Goal: Use online tool/utility: Utilize a website feature to perform a specific function

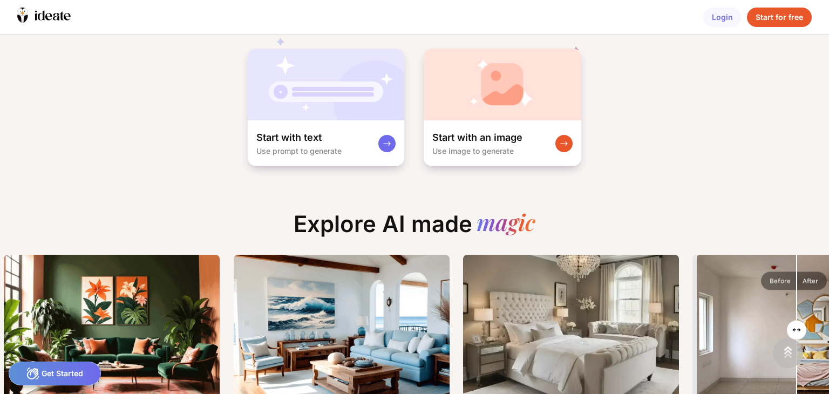
click at [780, 20] on div "Start for free" at bounding box center [779, 17] width 65 height 19
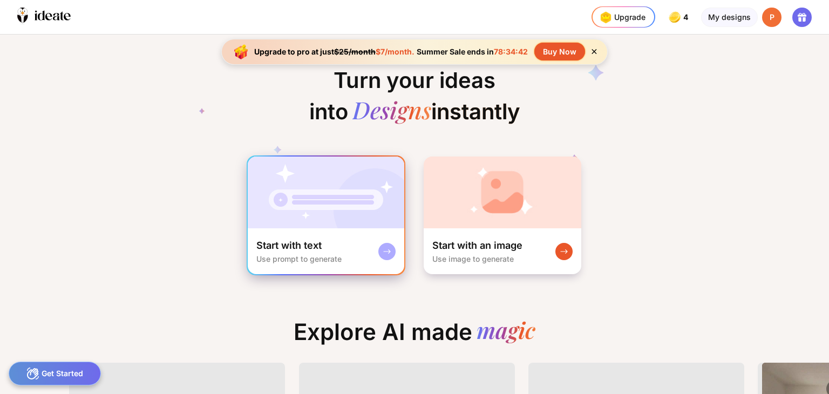
click at [383, 247] on rect at bounding box center [387, 251] width 9 height 9
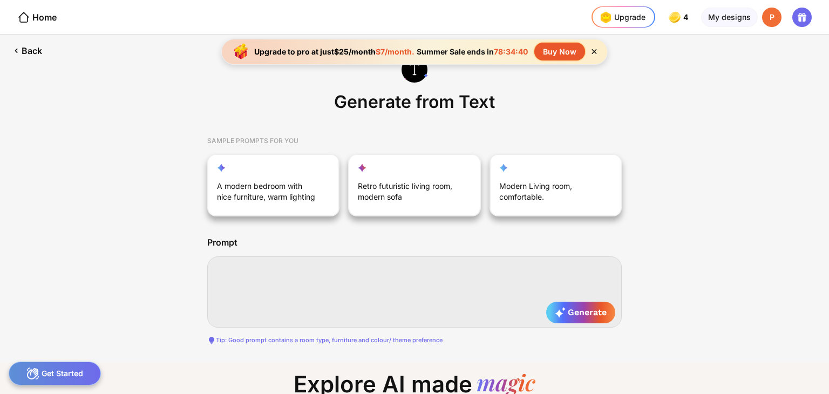
click at [393, 283] on textarea at bounding box center [414, 291] width 415 height 71
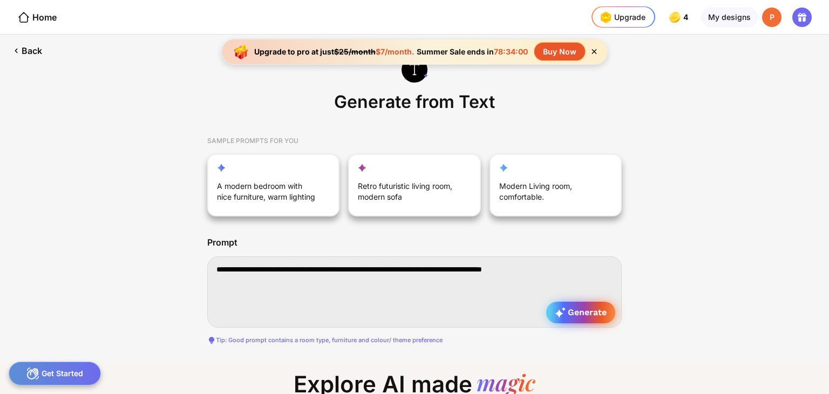
type textarea "**********"
click at [561, 309] on icon at bounding box center [560, 312] width 11 height 11
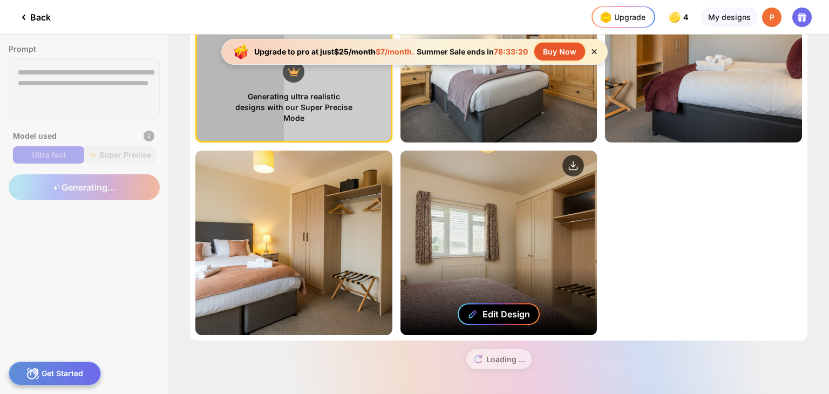
click at [517, 309] on div "Edit Design" at bounding box center [507, 314] width 48 height 11
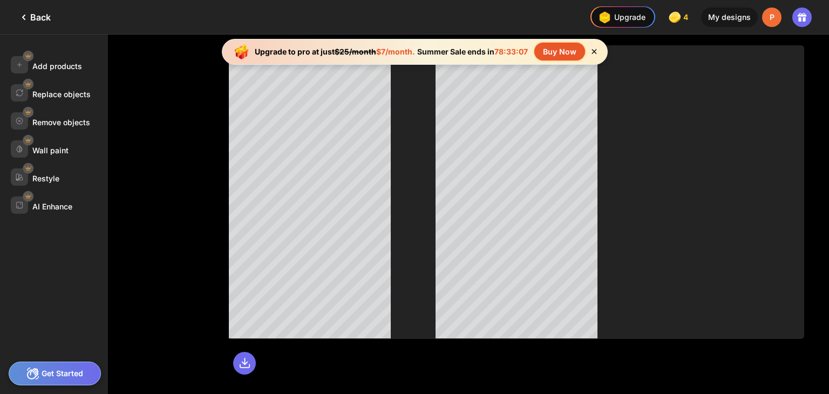
click at [595, 52] on icon at bounding box center [594, 51] width 5 height 5
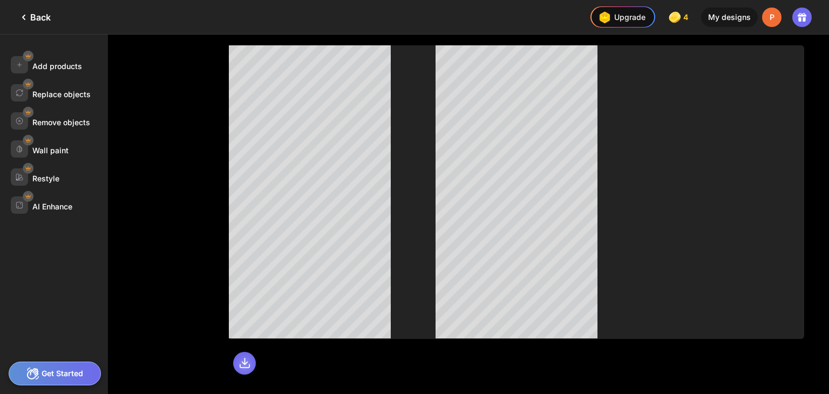
click at [240, 363] on icon at bounding box center [245, 363] width 12 height 12
click at [42, 17] on div "Back" at bounding box center [33, 17] width 33 height 13
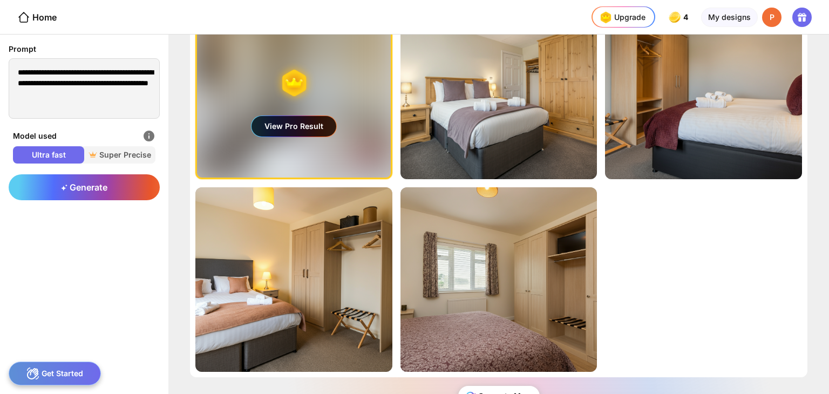
scroll to position [91, 0]
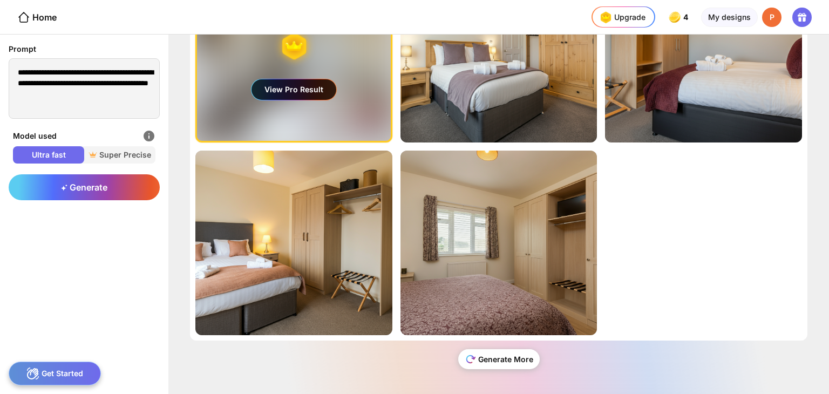
click at [517, 361] on div "Generate More" at bounding box center [499, 359] width 82 height 20
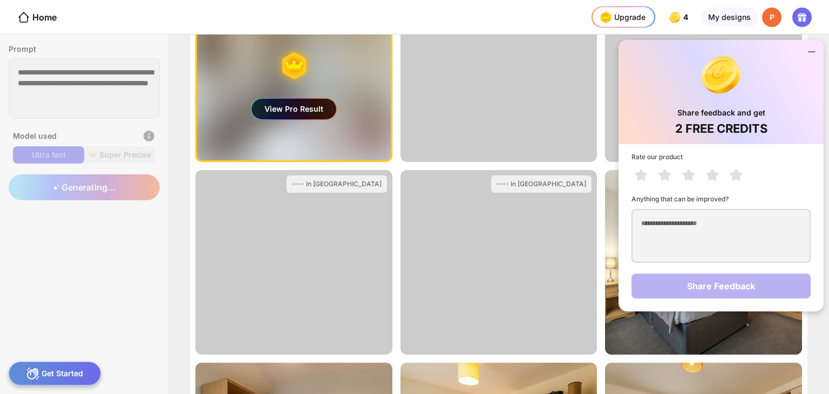
scroll to position [162, 0]
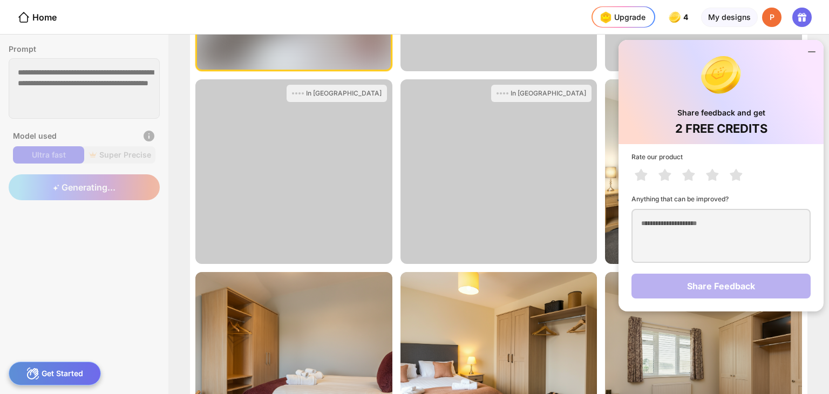
click at [521, 16] on div at bounding box center [324, 17] width 492 height 34
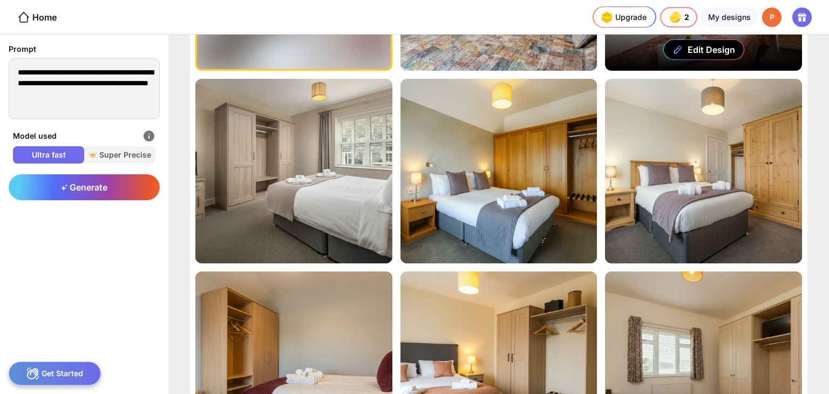
scroll to position [216, 0]
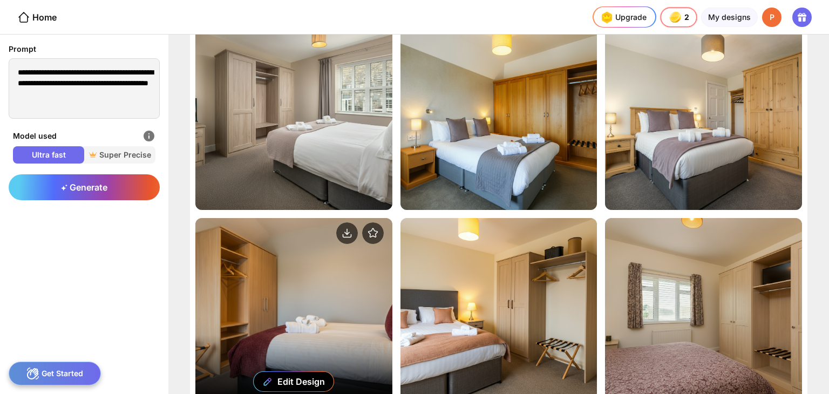
click at [290, 259] on div "Edit Design" at bounding box center [293, 310] width 197 height 185
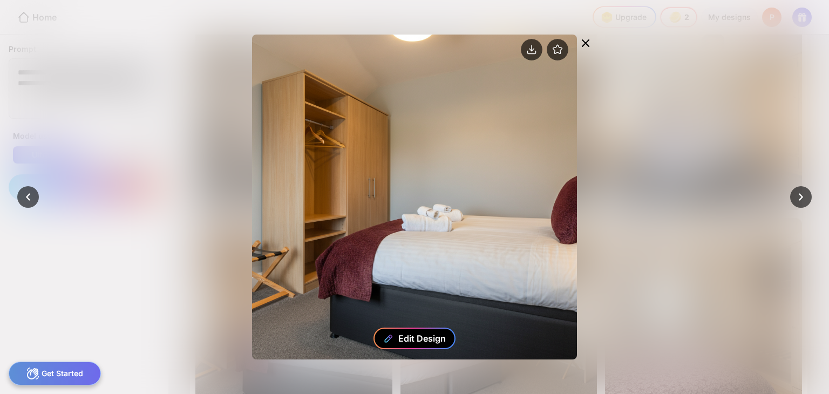
click at [423, 337] on div "Edit Design" at bounding box center [422, 338] width 48 height 11
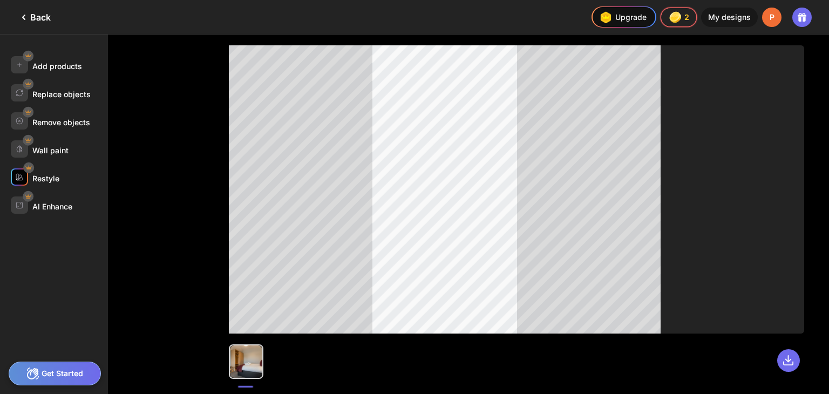
click at [47, 174] on div "Restyle" at bounding box center [45, 178] width 27 height 9
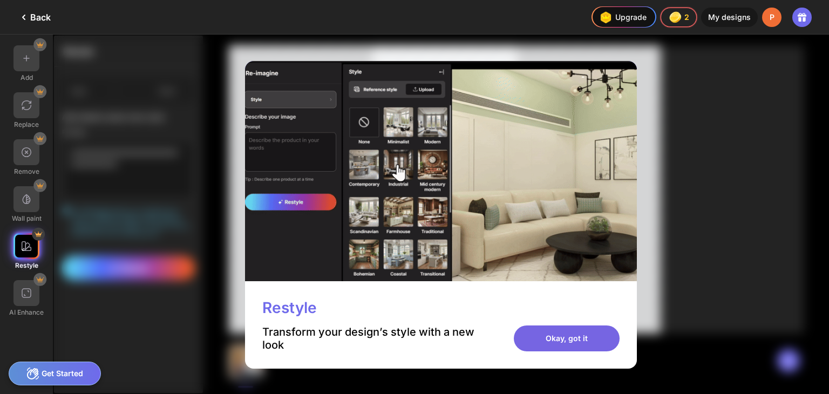
click at [569, 340] on div "Okay, got it" at bounding box center [567, 339] width 106 height 26
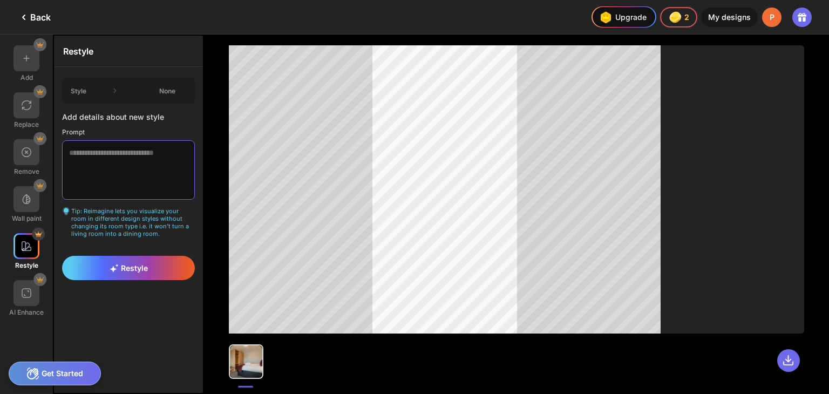
click at [76, 152] on textarea at bounding box center [128, 169] width 133 height 59
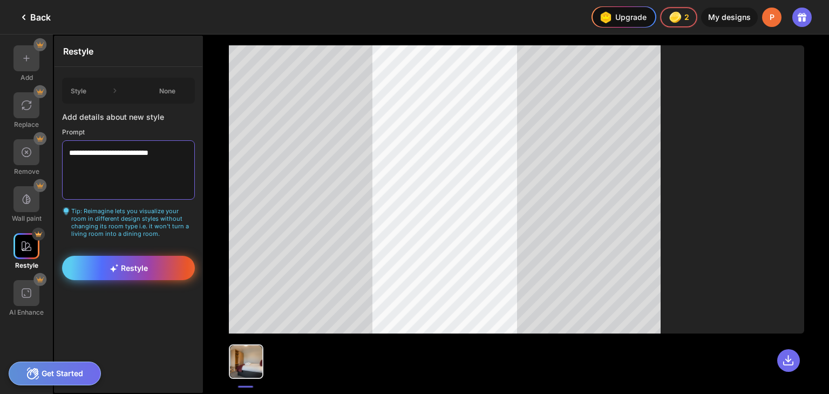
type textarea "**********"
click at [168, 256] on div "Restyle" at bounding box center [128, 268] width 133 height 24
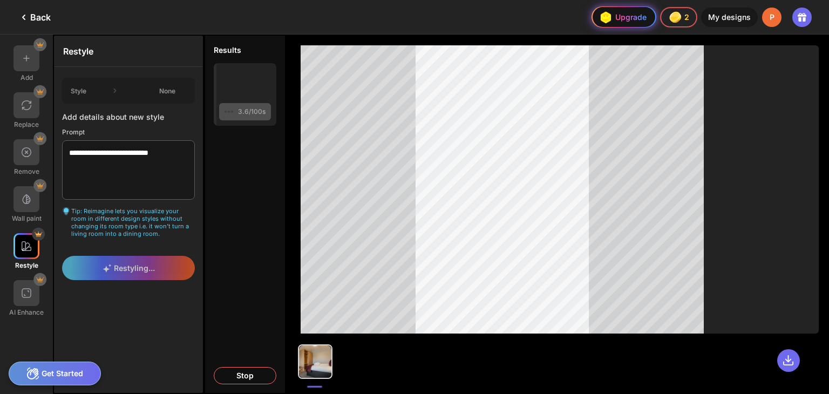
click at [624, 16] on div "Upgrade" at bounding box center [622, 17] width 50 height 17
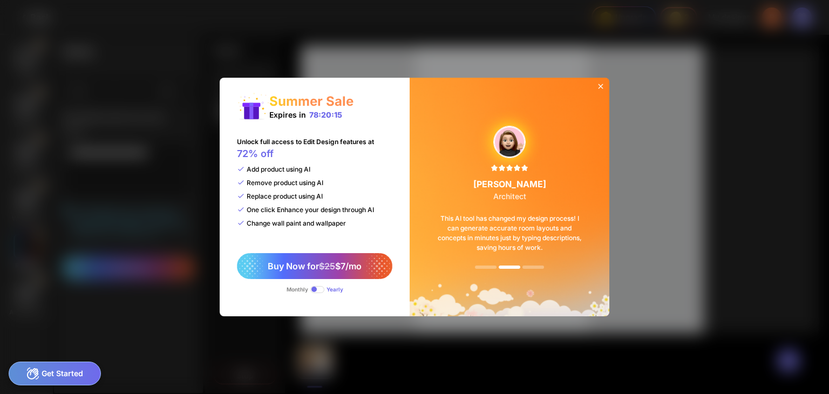
click at [601, 84] on icon at bounding box center [601, 86] width 9 height 9
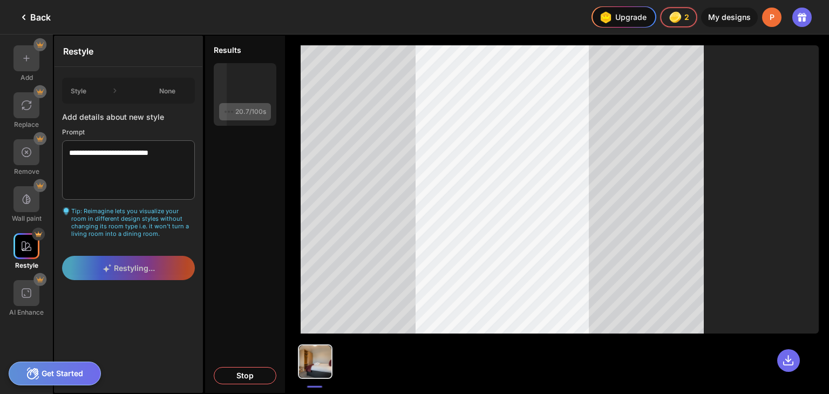
click at [806, 22] on icon at bounding box center [802, 17] width 13 height 13
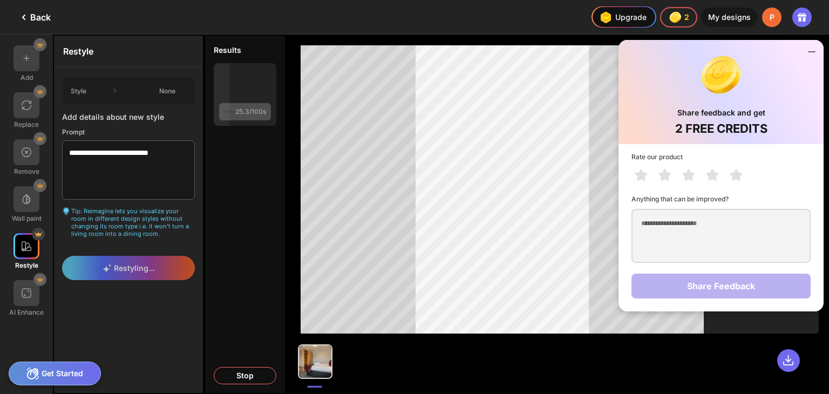
click at [811, 52] on icon at bounding box center [812, 52] width 6 height 0
